Goal: Transaction & Acquisition: Book appointment/travel/reservation

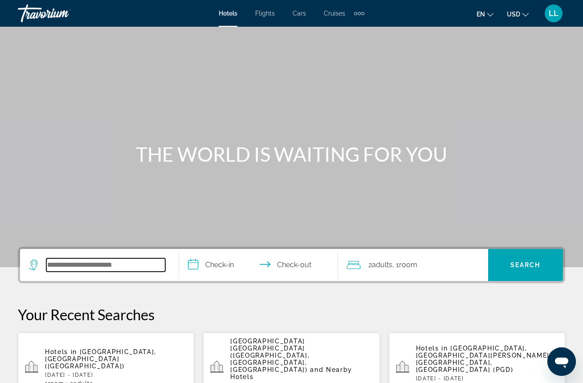
click at [82, 261] on input "Search widget" at bounding box center [105, 264] width 119 height 13
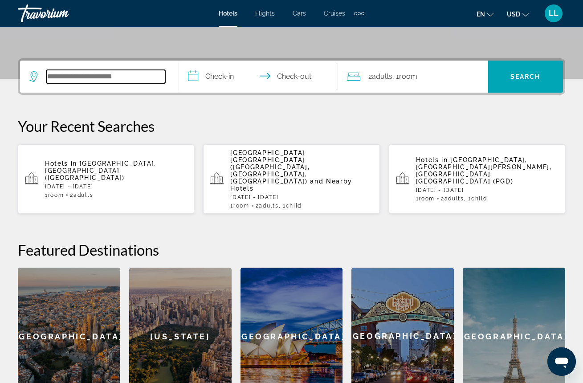
scroll to position [218, 0]
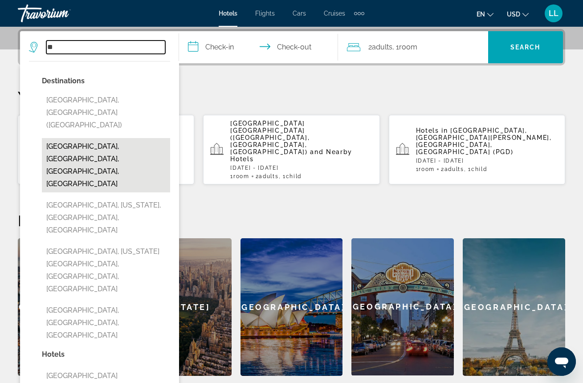
type input "*"
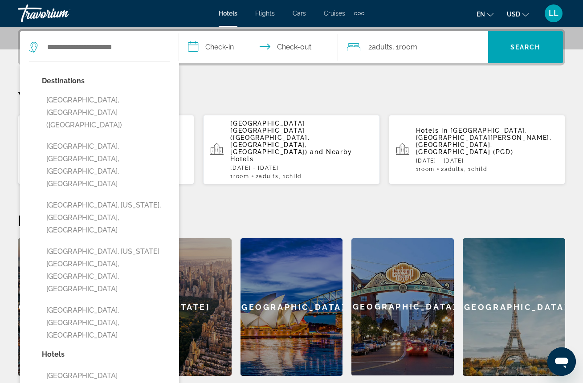
click at [198, 91] on p "Your Recent Searches" at bounding box center [291, 97] width 547 height 18
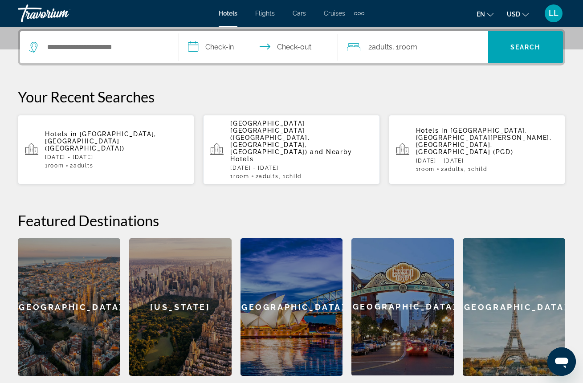
click at [121, 154] on p "[DATE] - [DATE]" at bounding box center [116, 157] width 142 height 6
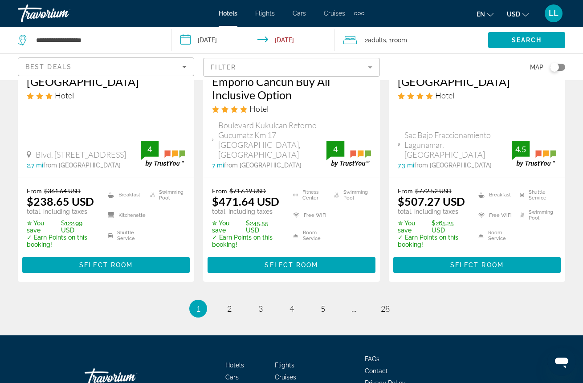
scroll to position [1322, 0]
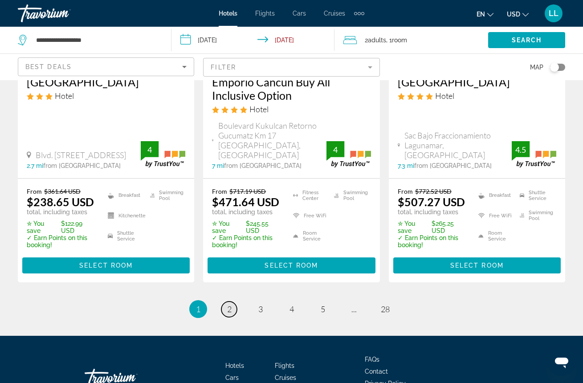
click at [230, 304] on span "2" at bounding box center [229, 309] width 4 height 10
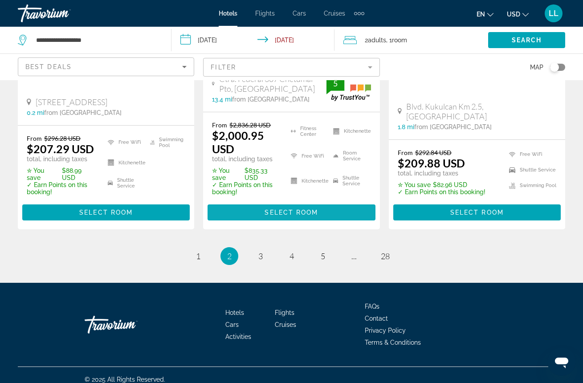
scroll to position [1327, 0]
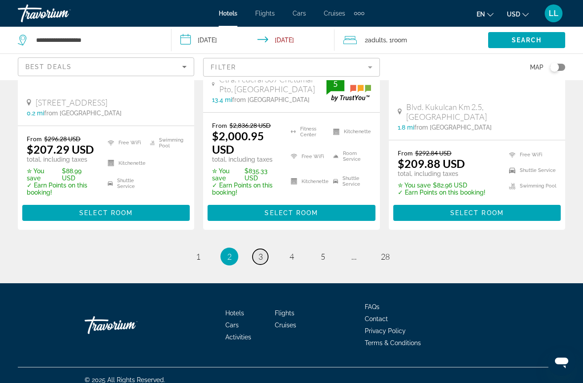
click at [260, 252] on span "3" at bounding box center [260, 257] width 4 height 10
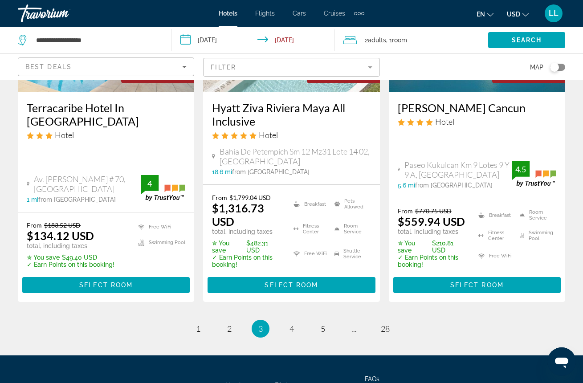
scroll to position [1298, 0]
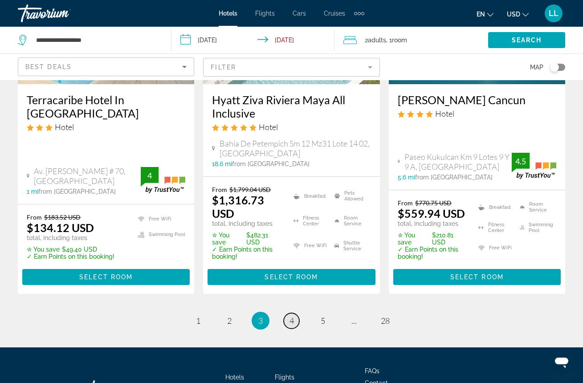
click at [291, 316] on span "4" at bounding box center [291, 321] width 4 height 10
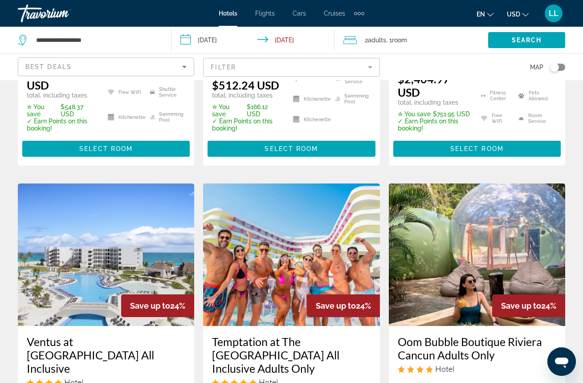
scroll to position [1070, 0]
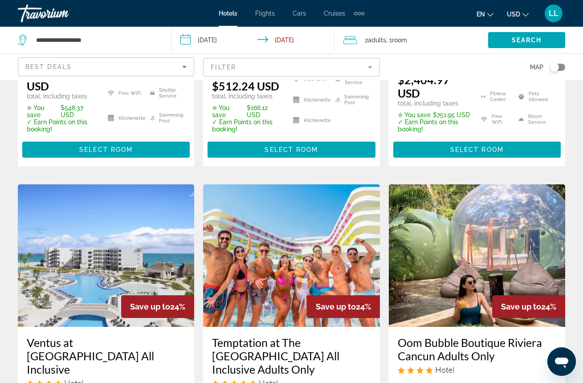
click at [328, 249] on img "Main content" at bounding box center [291, 255] width 176 height 142
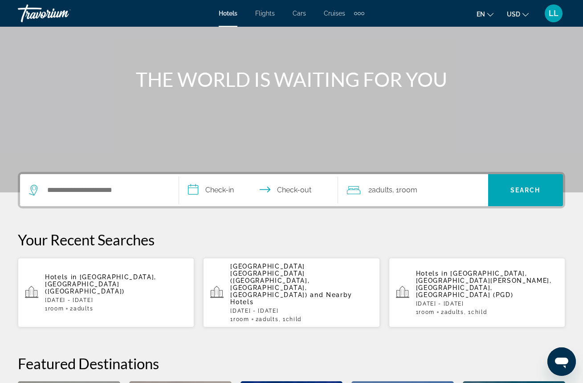
scroll to position [76, 0]
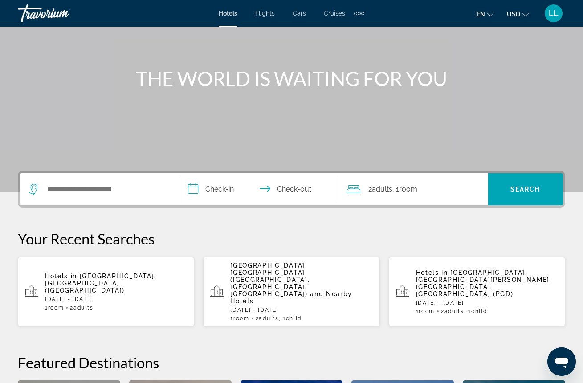
click at [100, 296] on p "[DATE] - [DATE]" at bounding box center [116, 299] width 142 height 6
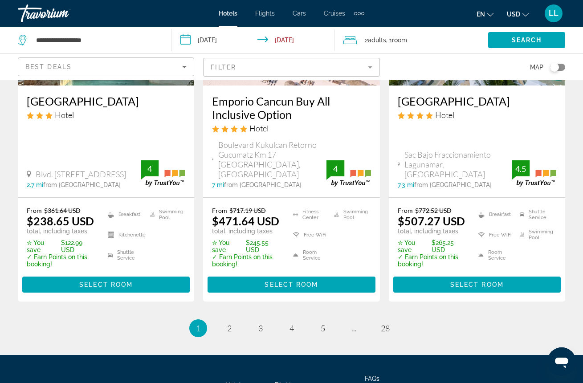
scroll to position [1306, 0]
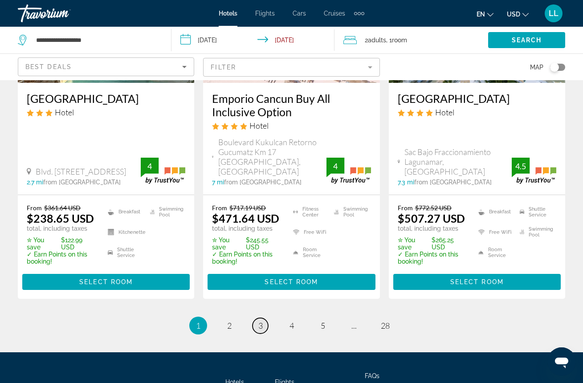
click at [263, 318] on link "page 3" at bounding box center [260, 326] width 16 height 16
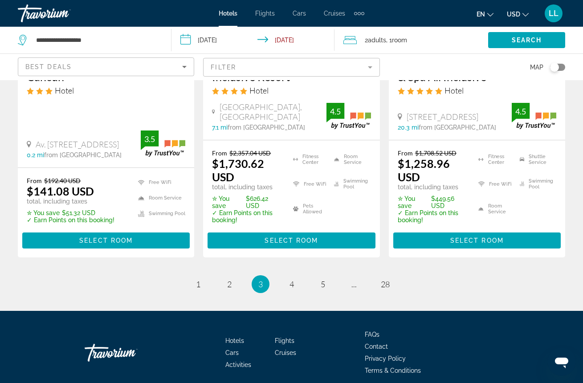
scroll to position [1304, 0]
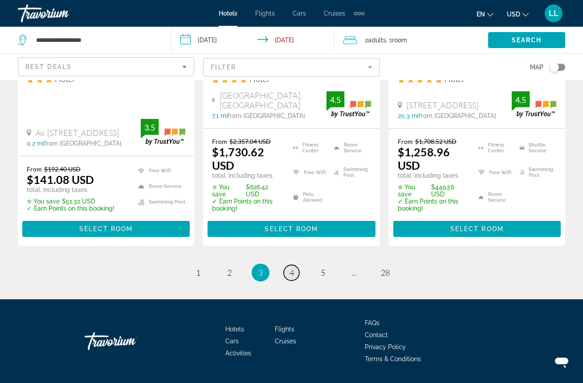
click at [292, 269] on span "4" at bounding box center [291, 273] width 4 height 10
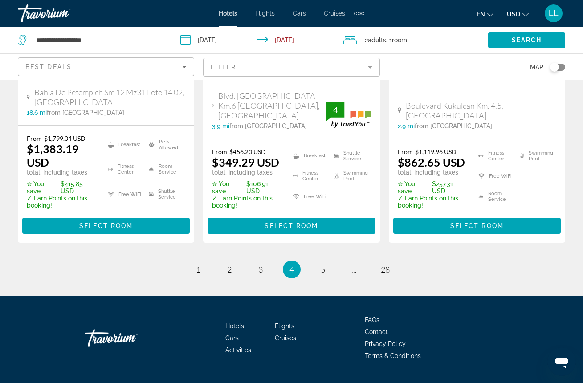
scroll to position [1377, 0]
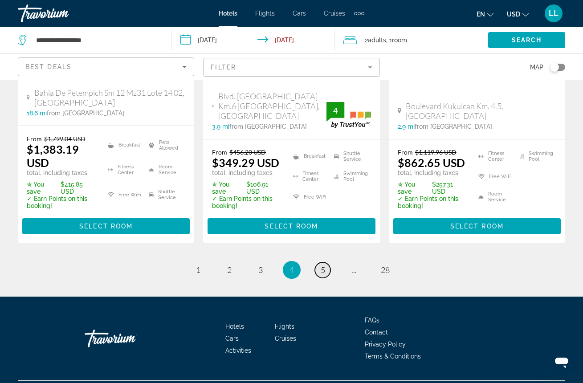
click at [322, 265] on span "5" at bounding box center [323, 270] width 4 height 10
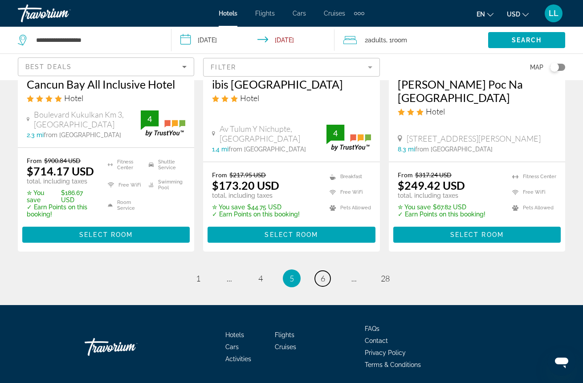
scroll to position [1310, 0]
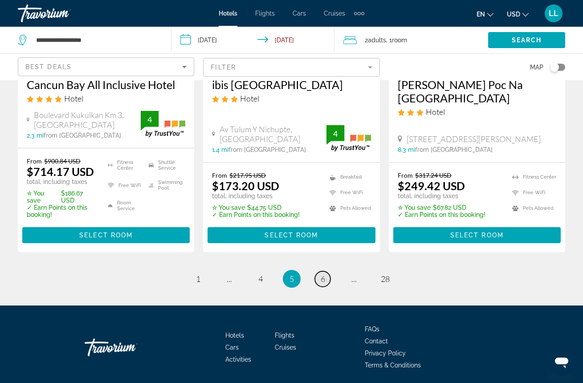
click at [321, 274] on span "6" at bounding box center [323, 279] width 4 height 10
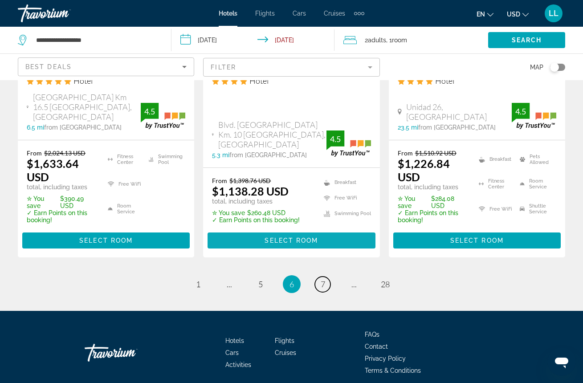
scroll to position [1362, 0]
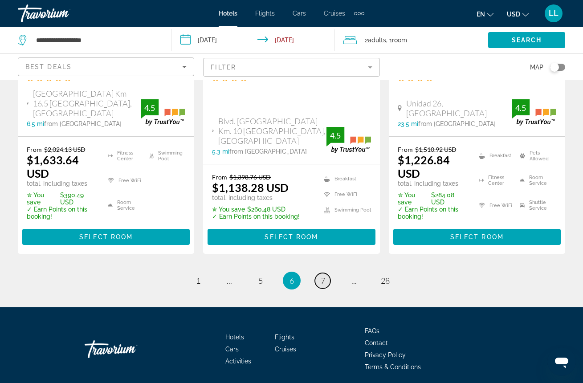
click at [321, 276] on span "7" at bounding box center [323, 281] width 4 height 10
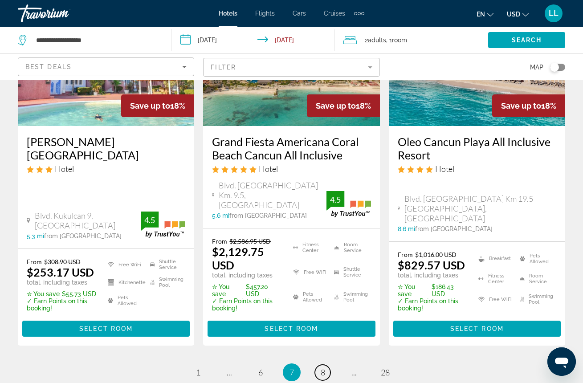
scroll to position [1308, 0]
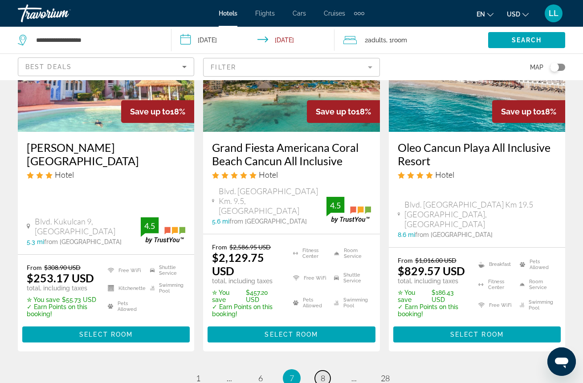
click at [321, 373] on span "8" at bounding box center [323, 378] width 4 height 10
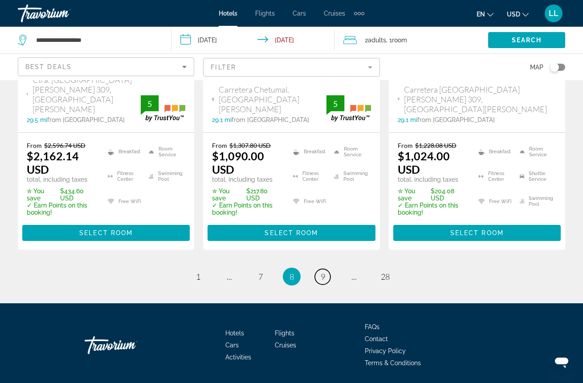
scroll to position [1362, 0]
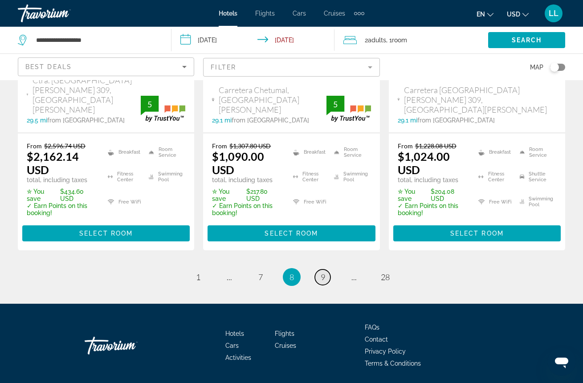
click at [323, 272] on span "9" at bounding box center [323, 277] width 4 height 10
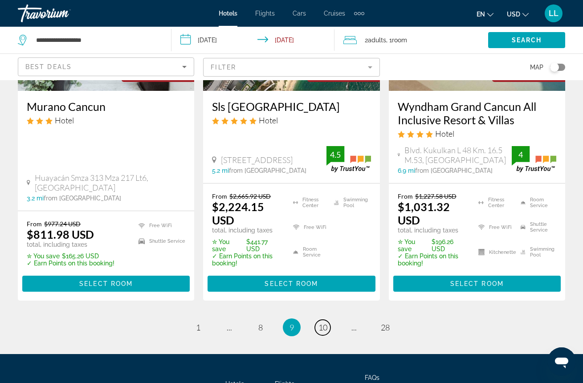
scroll to position [1344, 0]
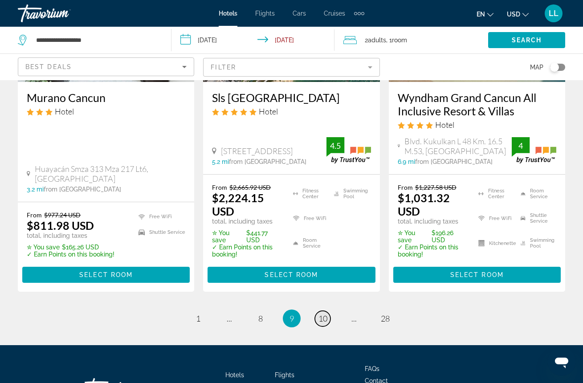
click at [323, 313] on span "10" at bounding box center [322, 318] width 9 height 10
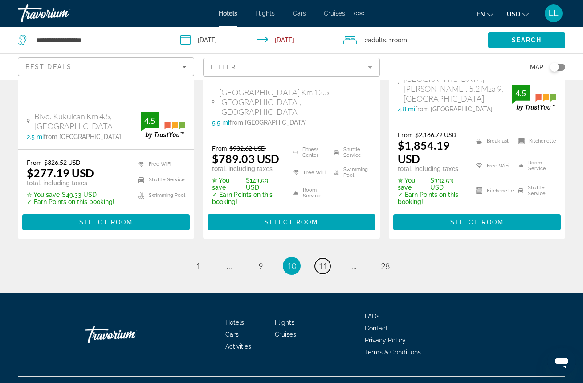
scroll to position [1380, 0]
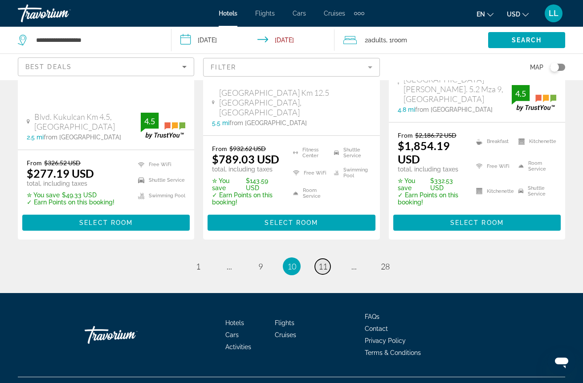
click at [325, 261] on span "11" at bounding box center [322, 266] width 9 height 10
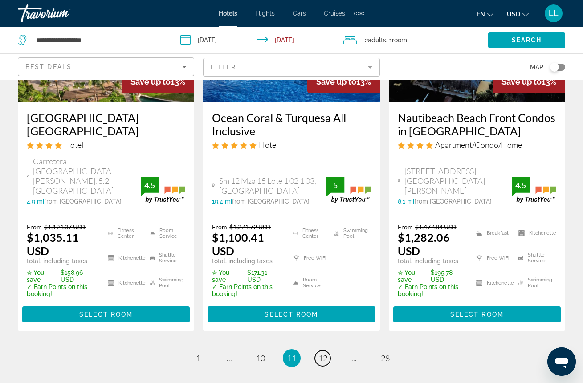
scroll to position [1281, 0]
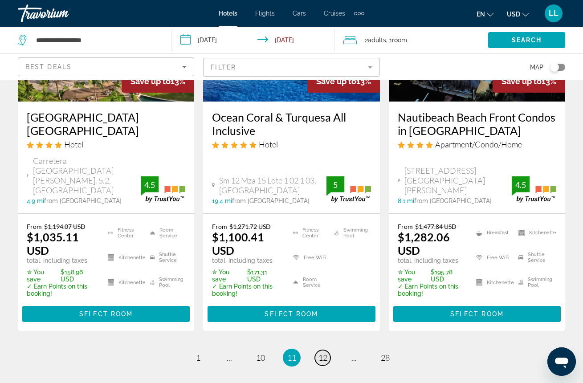
click at [325, 353] on span "12" at bounding box center [322, 358] width 9 height 10
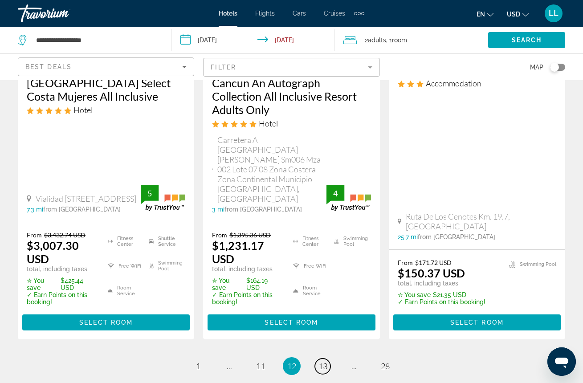
scroll to position [1294, 0]
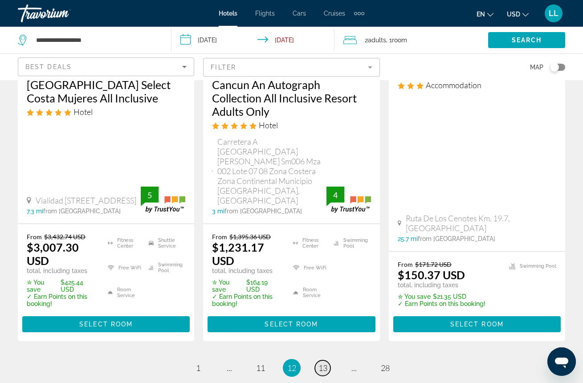
click at [323, 363] on span "13" at bounding box center [322, 368] width 9 height 10
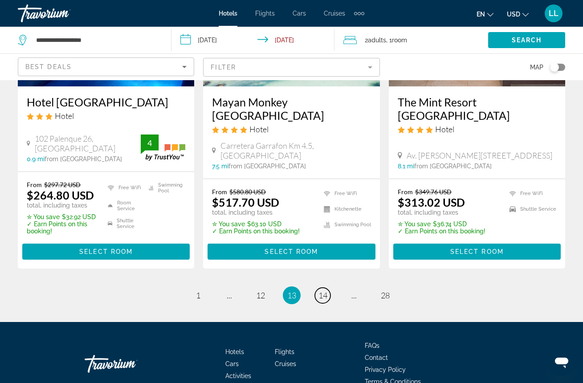
scroll to position [1271, 0]
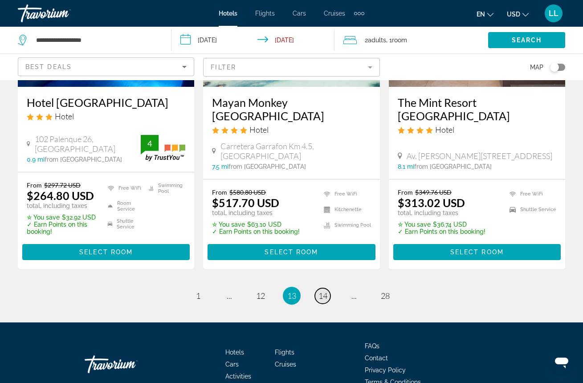
click at [323, 291] on span "14" at bounding box center [322, 296] width 9 height 10
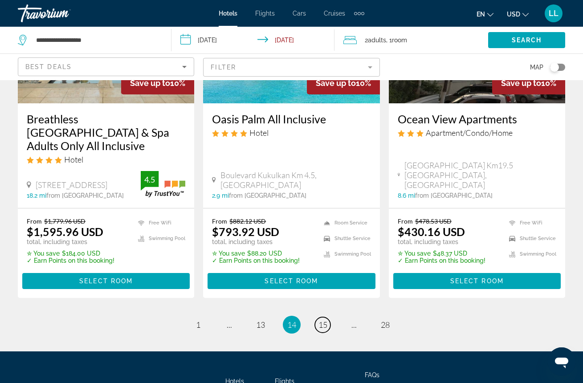
scroll to position [1267, 0]
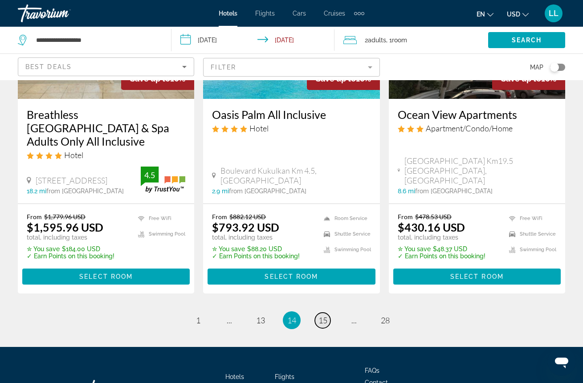
click at [324, 315] on span "15" at bounding box center [322, 320] width 9 height 10
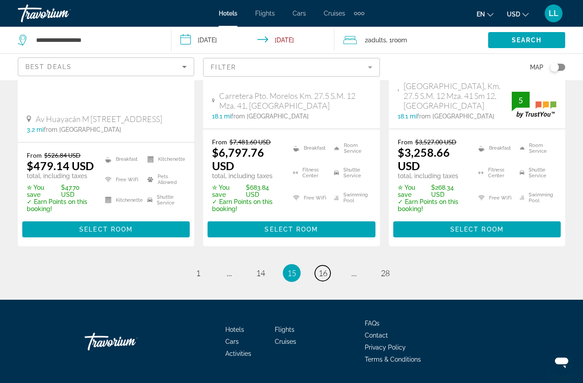
scroll to position [1329, 0]
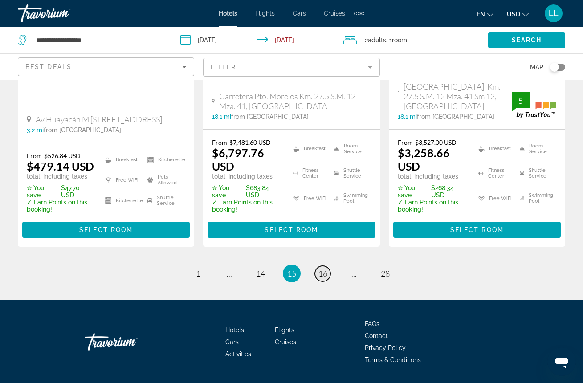
click at [321, 268] on span "16" at bounding box center [322, 273] width 9 height 10
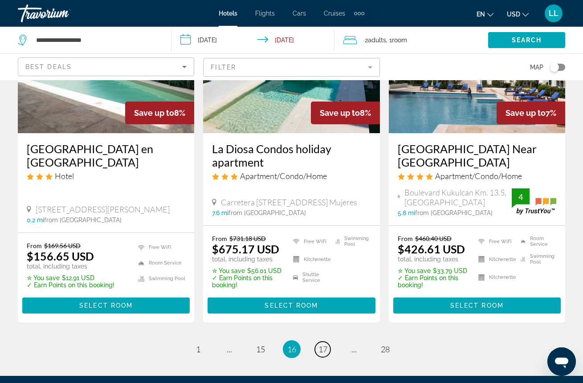
scroll to position [1251, 0]
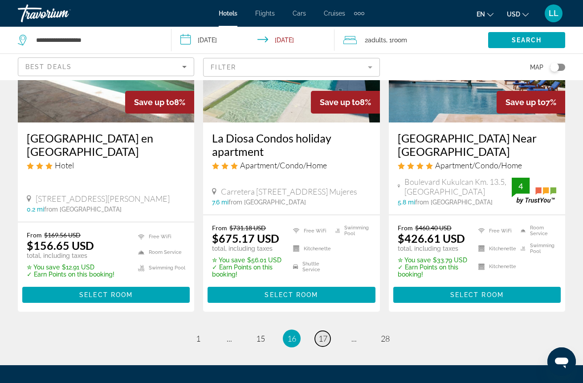
click at [322, 333] on span "17" at bounding box center [322, 338] width 9 height 10
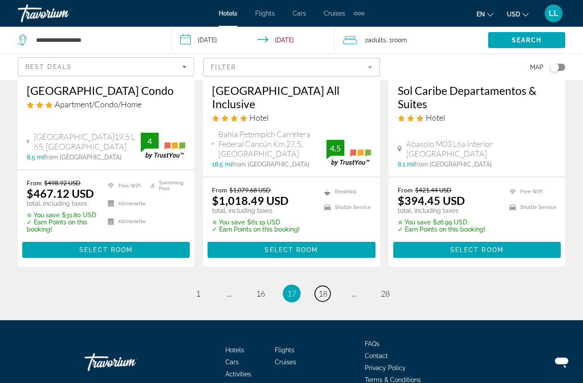
scroll to position [1255, 0]
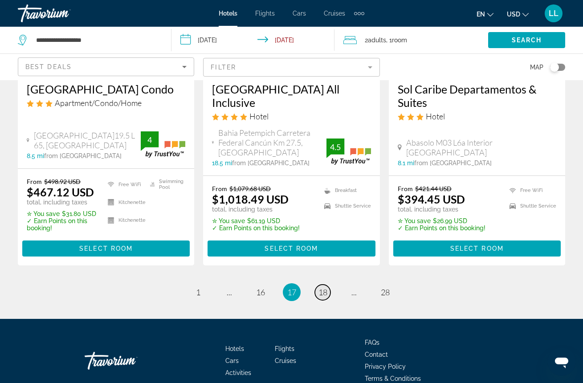
click at [320, 288] on span "18" at bounding box center [322, 292] width 9 height 10
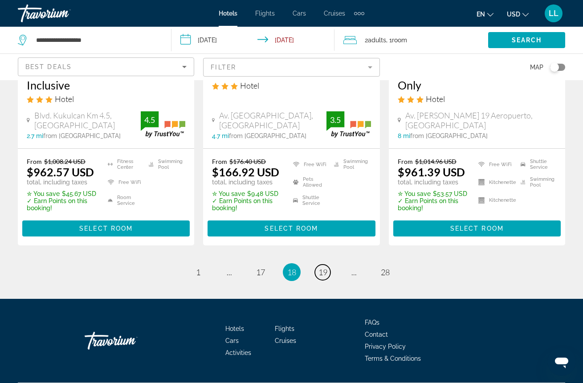
scroll to position [1308, 0]
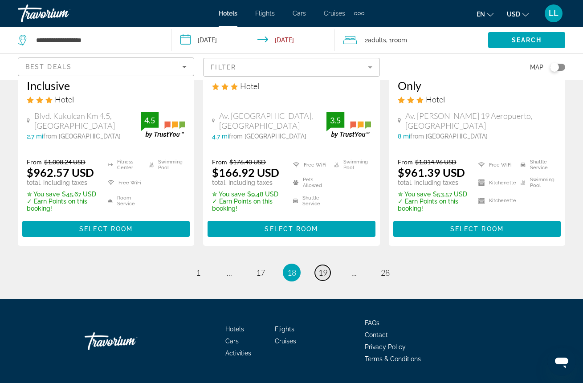
click at [324, 268] on span "19" at bounding box center [322, 273] width 9 height 10
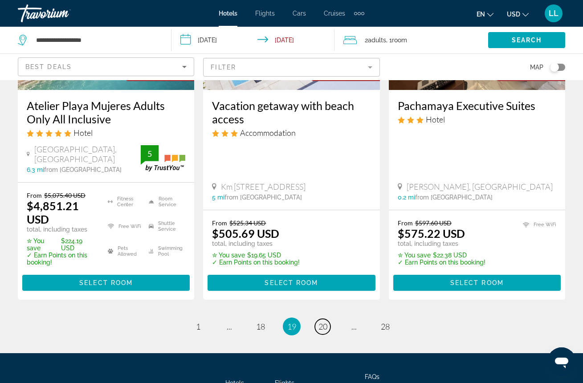
scroll to position [1246, 0]
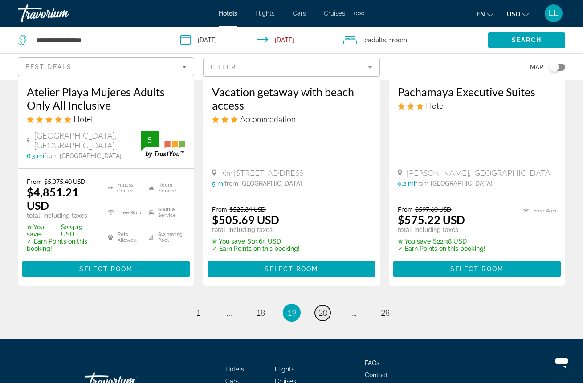
click at [323, 308] on span "20" at bounding box center [322, 313] width 9 height 10
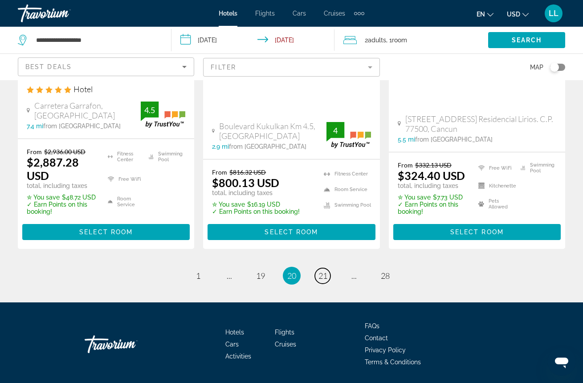
scroll to position [1284, 0]
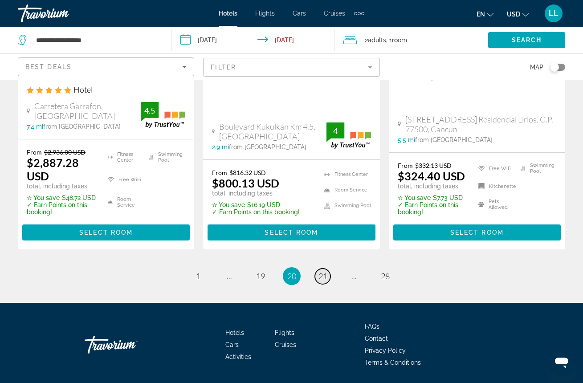
click at [323, 271] on span "21" at bounding box center [322, 276] width 9 height 10
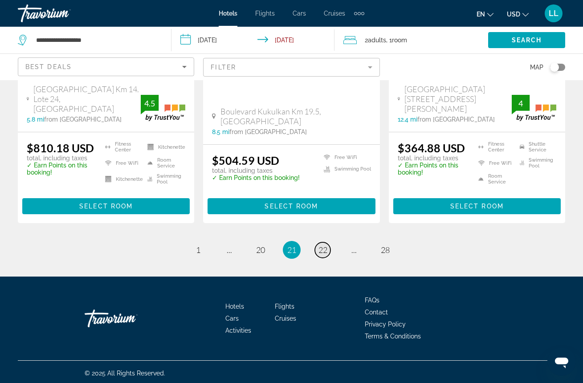
scroll to position [1292, 0]
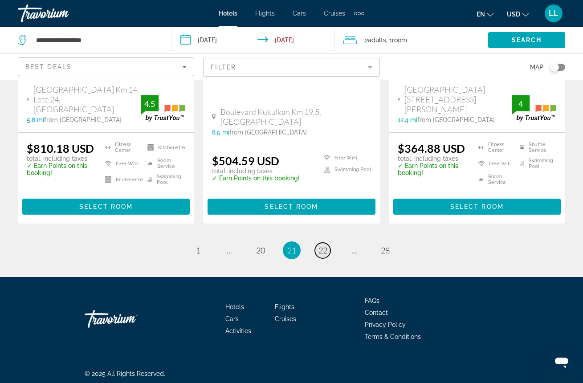
click at [325, 248] on span "22" at bounding box center [322, 250] width 9 height 10
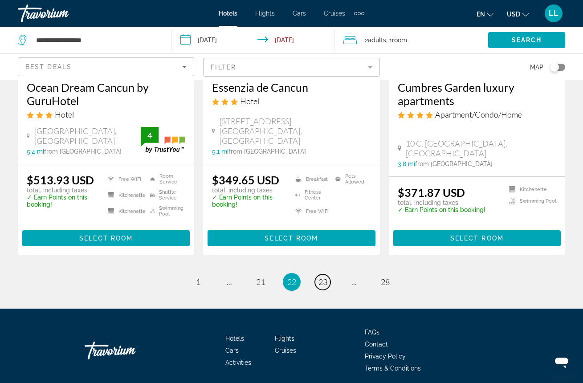
scroll to position [1214, 0]
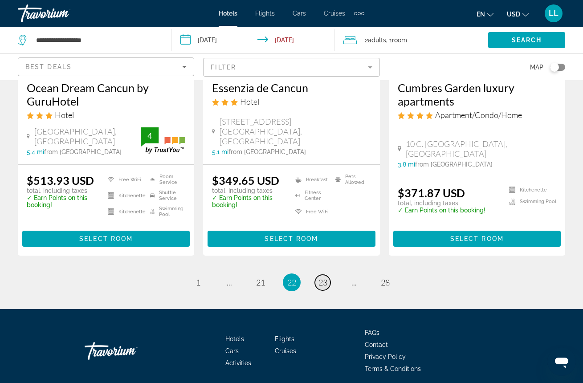
click at [322, 277] on span "23" at bounding box center [322, 282] width 9 height 10
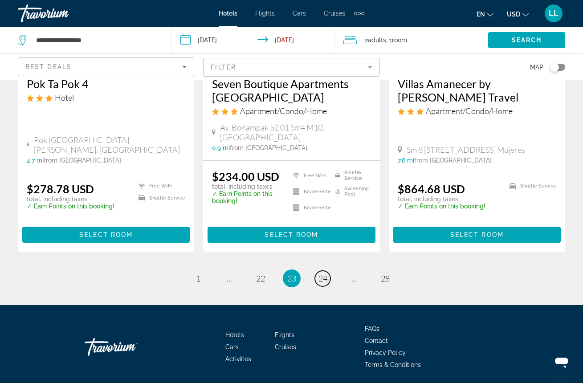
scroll to position [1225, 0]
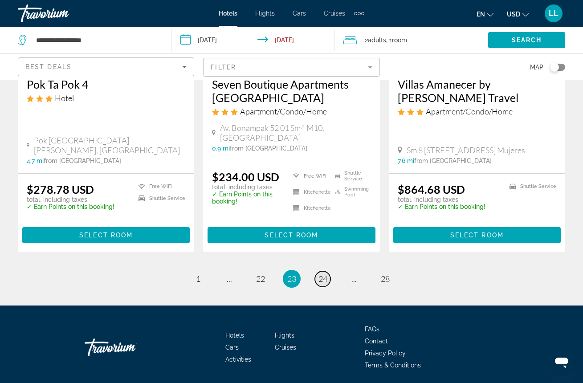
click at [323, 274] on span "24" at bounding box center [322, 279] width 9 height 10
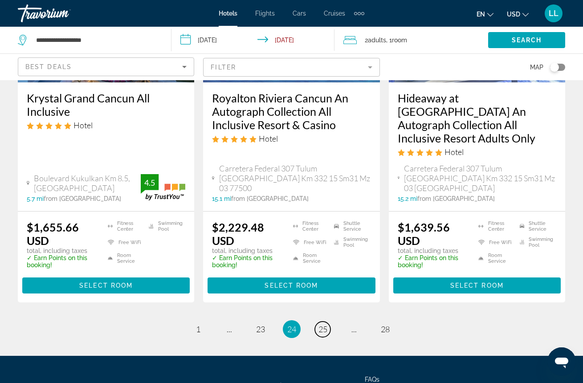
scroll to position [1212, 0]
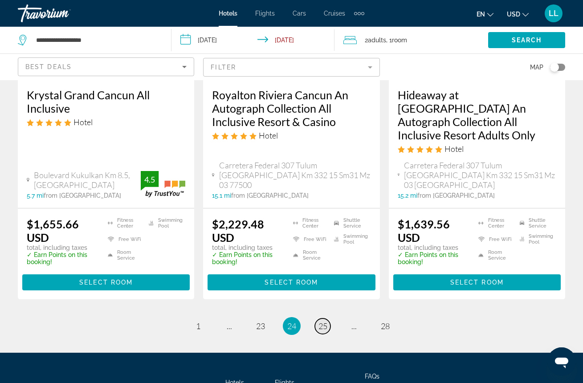
click at [322, 321] on span "25" at bounding box center [322, 326] width 9 height 10
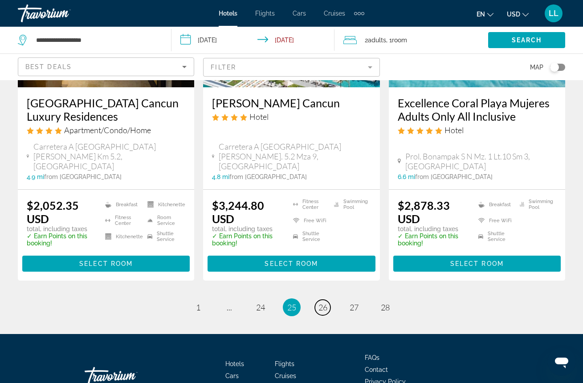
scroll to position [1230, 0]
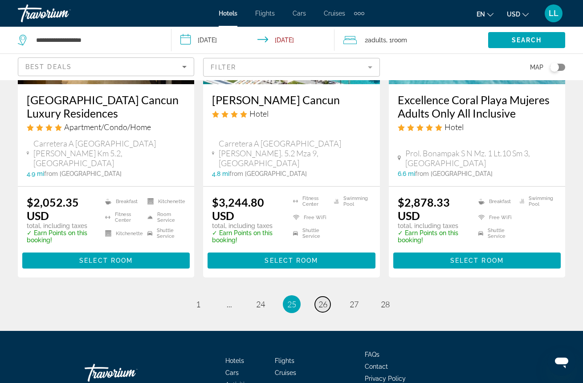
click at [329, 297] on link "page 26" at bounding box center [323, 305] width 16 height 16
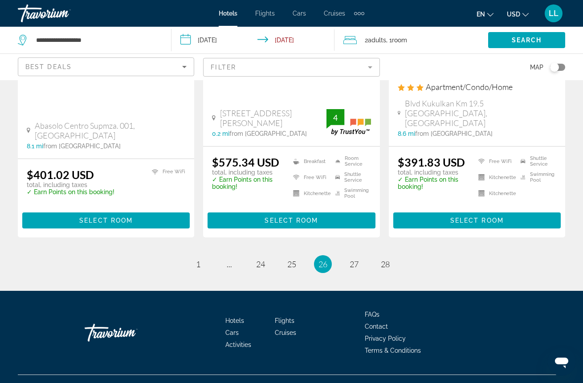
scroll to position [1223, 0]
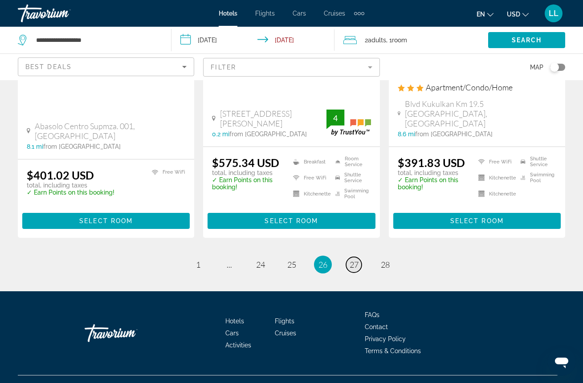
click at [353, 260] on span "27" at bounding box center [353, 265] width 9 height 10
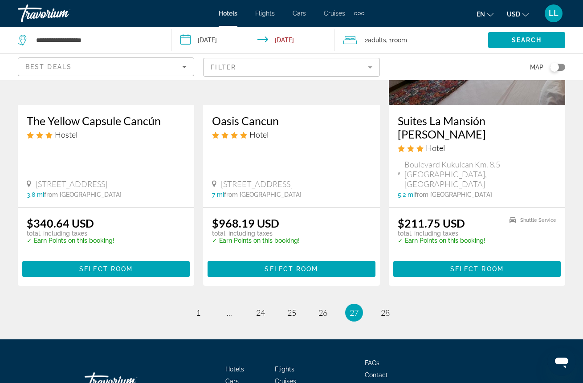
scroll to position [1181, 0]
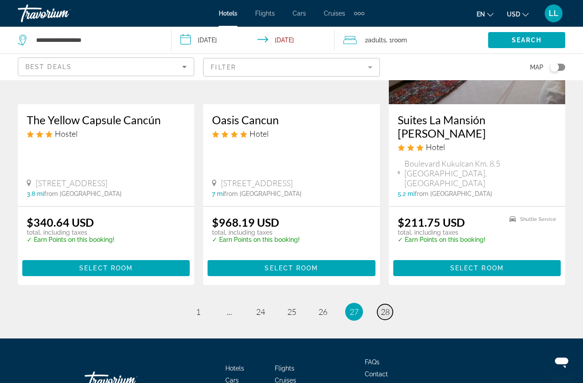
click at [386, 307] on span "28" at bounding box center [385, 312] width 9 height 10
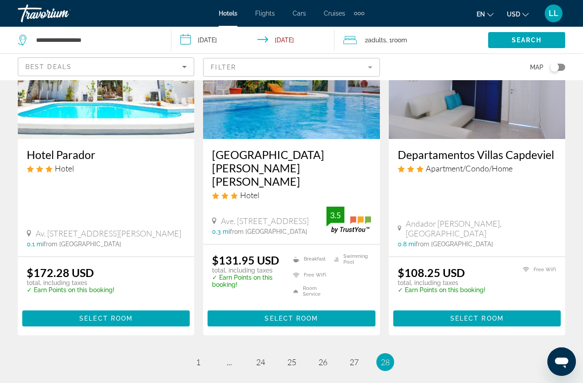
scroll to position [1150, 0]
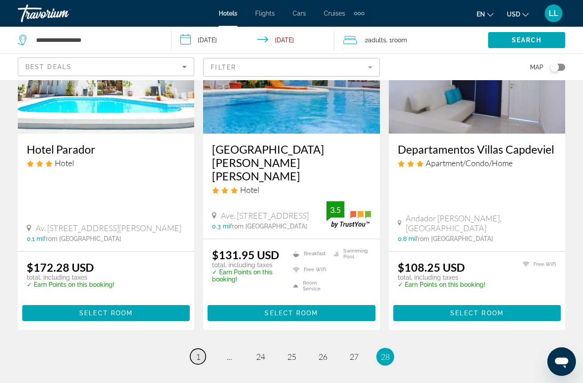
click at [199, 352] on span "1" at bounding box center [198, 357] width 4 height 10
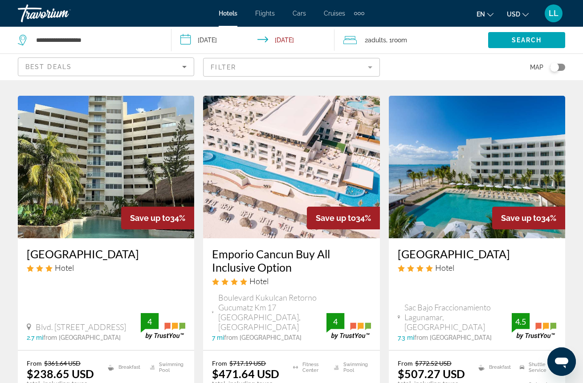
scroll to position [1128, 0]
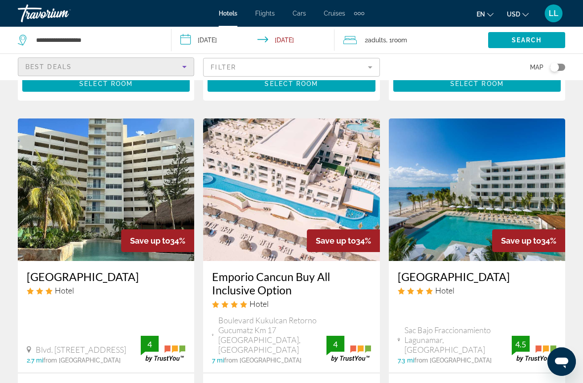
click at [186, 67] on icon "Sort by" at bounding box center [184, 66] width 11 height 11
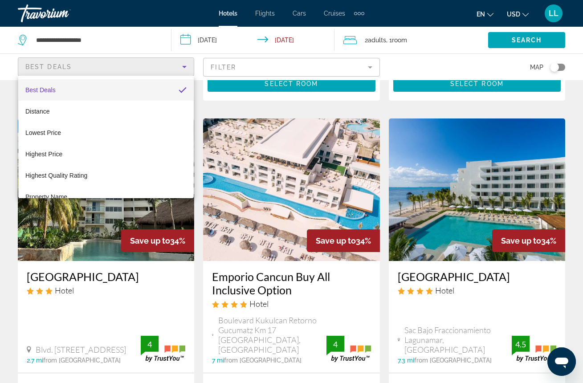
click at [250, 139] on div at bounding box center [291, 191] width 583 height 383
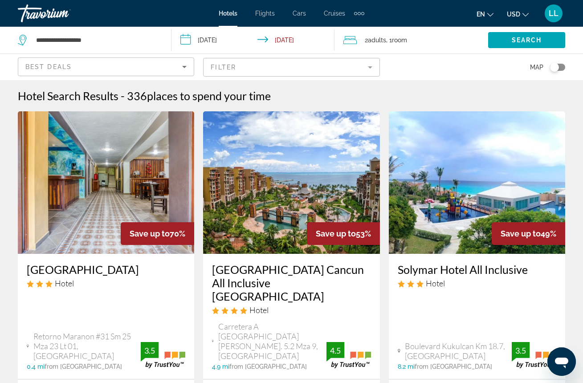
scroll to position [0, 0]
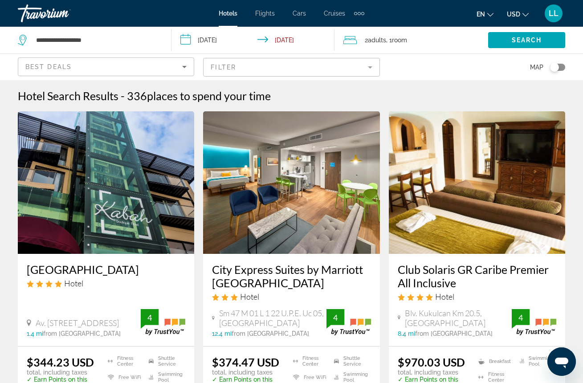
scroll to position [2, 0]
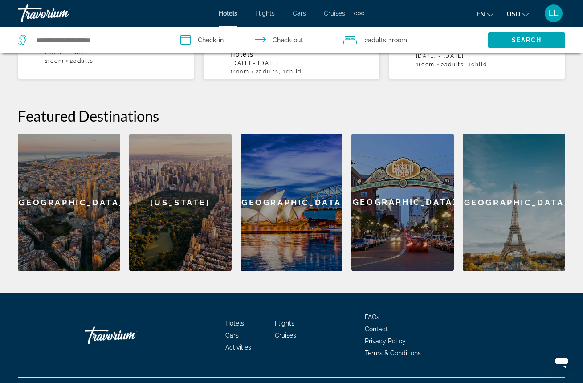
scroll to position [322, 0]
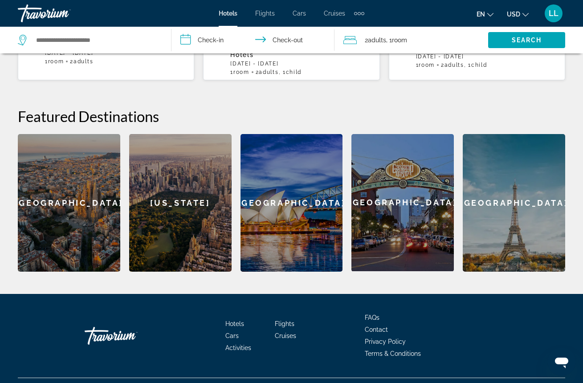
click at [167, 181] on div "[US_STATE]" at bounding box center [180, 203] width 102 height 138
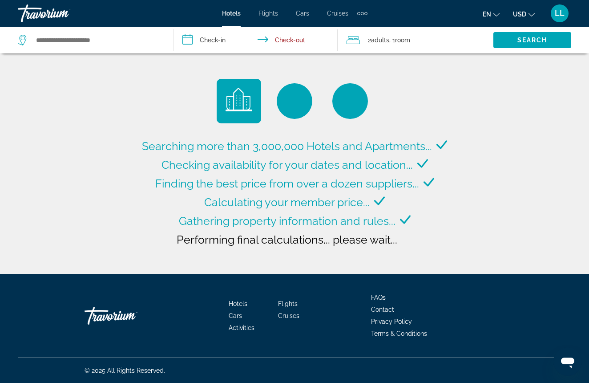
type input "**********"
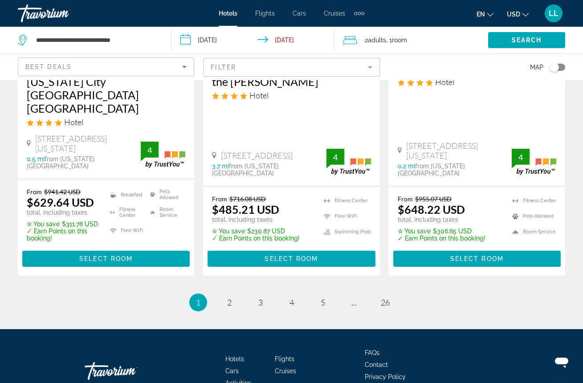
scroll to position [1304, 0]
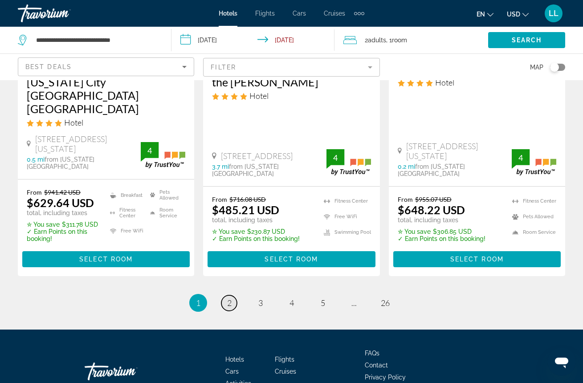
click at [228, 298] on span "2" at bounding box center [229, 303] width 4 height 10
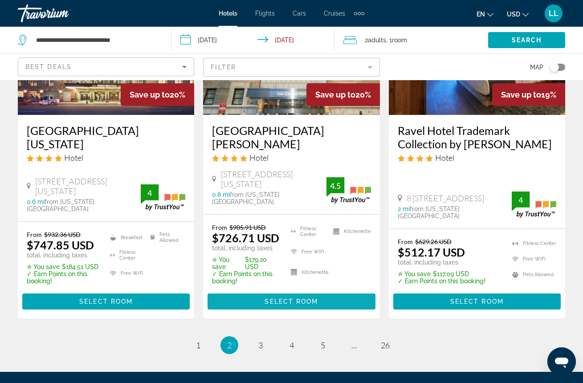
scroll to position [1250, 0]
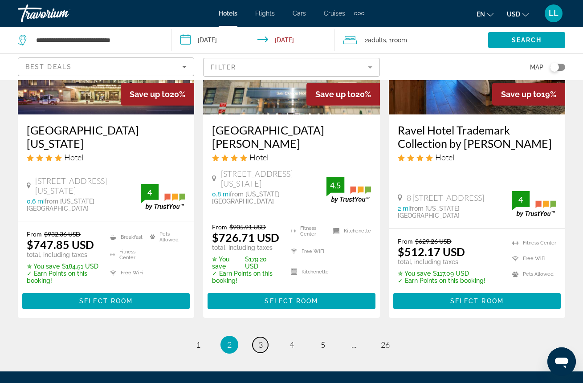
click at [262, 340] on span "3" at bounding box center [260, 345] width 4 height 10
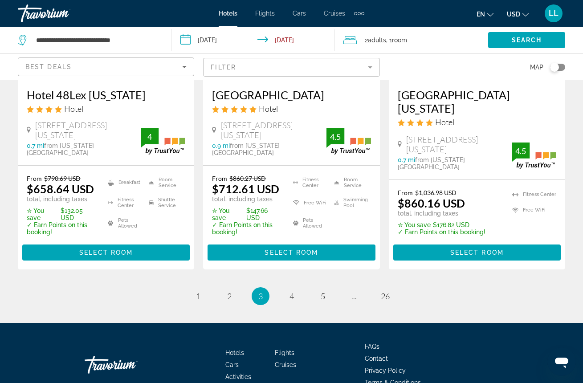
scroll to position [1272, 0]
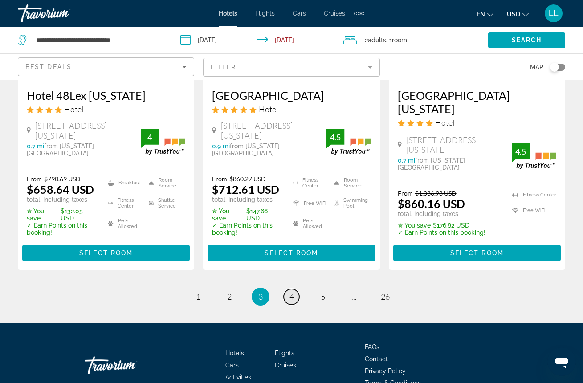
click at [291, 292] on span "4" at bounding box center [291, 297] width 4 height 10
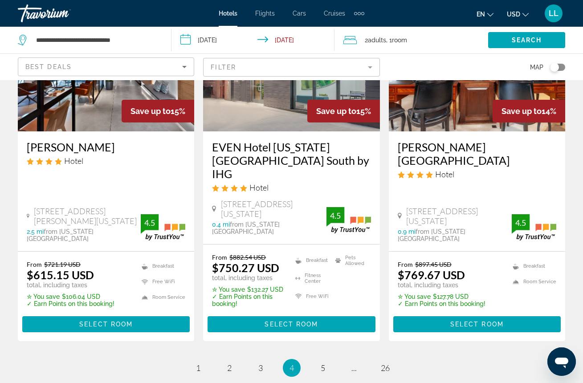
scroll to position [1194, 0]
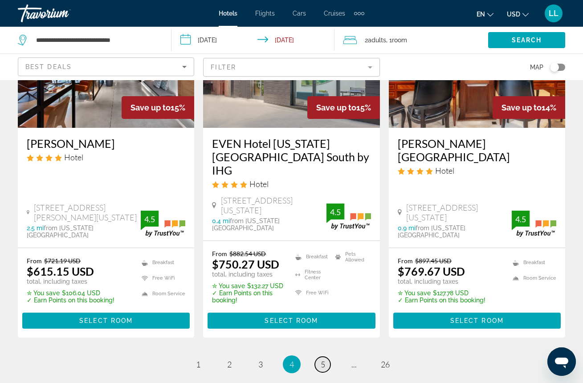
click at [325, 357] on link "page 5" at bounding box center [323, 365] width 16 height 16
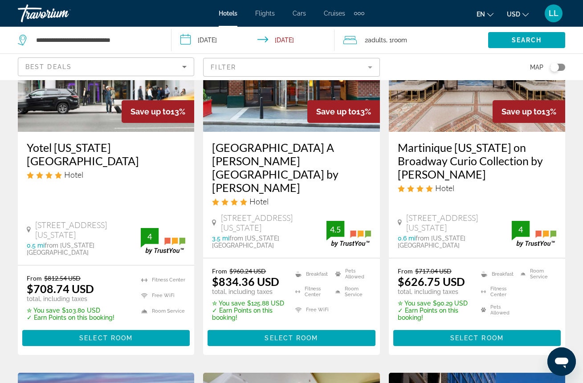
scroll to position [877, 0]
